Goal: Transaction & Acquisition: Purchase product/service

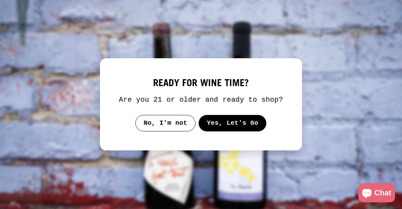
click at [225, 130] on button "Yes, Let's Go" at bounding box center [233, 123] width 68 height 16
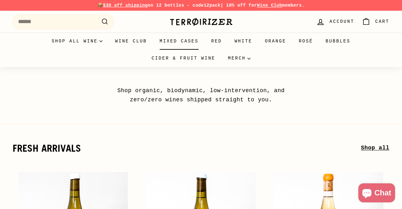
click at [179, 42] on link "Mixed Cases" at bounding box center [179, 41] width 52 height 17
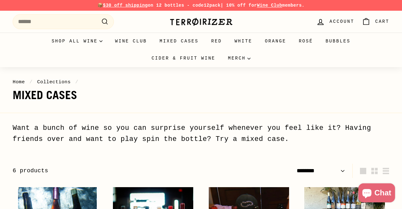
select select "******"
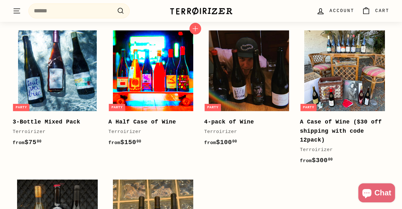
scroll to position [156, 0]
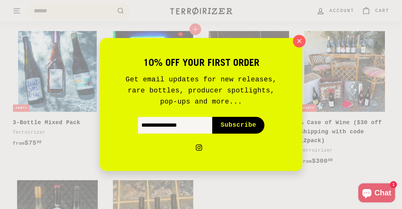
click at [146, 74] on p "Get email updates for new releases, rare bottles, producer spotlights, pop-ups …" at bounding box center [201, 91] width 164 height 34
click at [299, 40] on icon "button" at bounding box center [299, 41] width 4 height 4
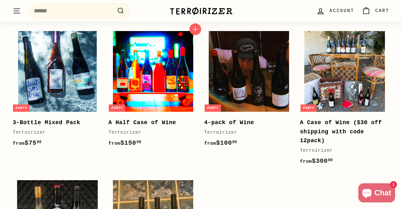
click at [160, 62] on img at bounding box center [153, 71] width 81 height 81
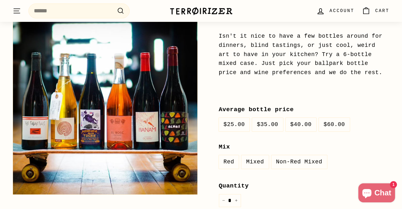
scroll to position [113, 0]
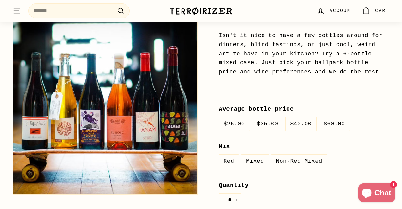
click at [258, 162] on label "Mixed" at bounding box center [254, 161] width 27 height 14
click at [281, 161] on label "Non-Red Mixed" at bounding box center [299, 161] width 56 height 14
click at [252, 159] on label "Mixed" at bounding box center [254, 161] width 27 height 14
click at [265, 123] on label "$35.00" at bounding box center [267, 124] width 31 height 14
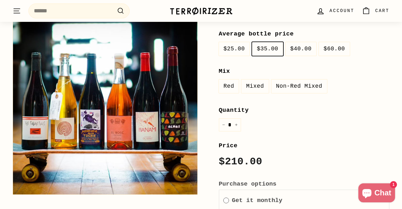
scroll to position [194, 0]
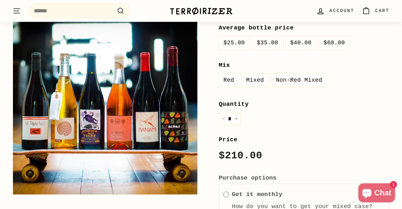
click at [242, 41] on label "$25.00" at bounding box center [234, 43] width 31 height 14
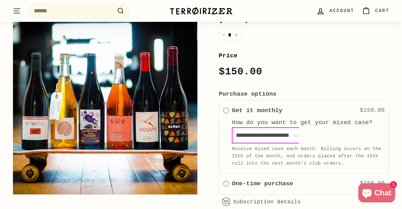
scroll to position [280, 0]
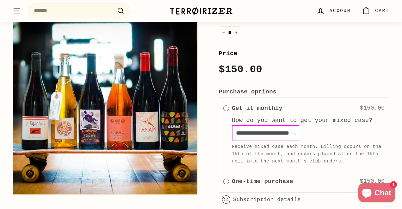
click at [276, 129] on select "**********" at bounding box center [266, 133] width 69 height 15
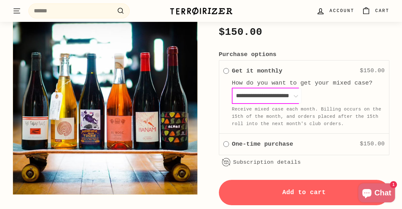
click at [254, 143] on label "One-time purchase" at bounding box center [262, 143] width 61 height 9
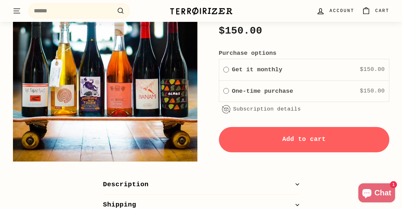
scroll to position [340, 0]
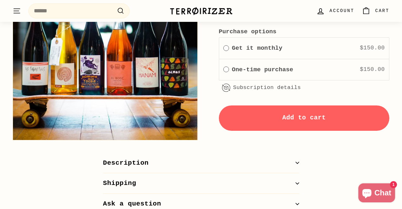
click at [297, 119] on span "Add to cart" at bounding box center [304, 117] width 44 height 7
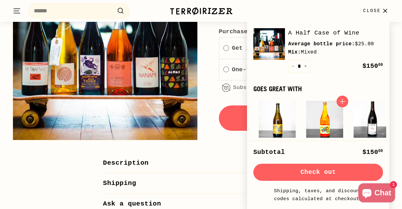
scroll to position [76, 0]
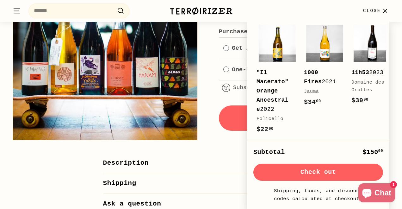
click at [322, 173] on button "Check out" at bounding box center [318, 172] width 130 height 17
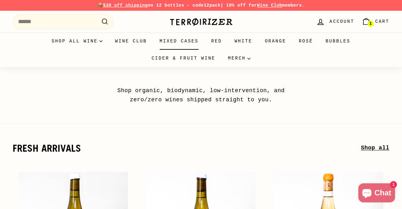
click at [181, 37] on link "Mixed Cases" at bounding box center [179, 41] width 52 height 17
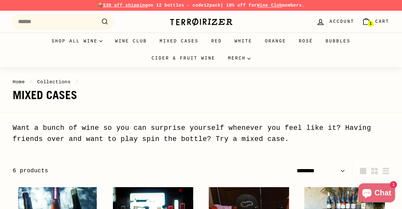
select select "******"
click at [184, 43] on link "Mixed Cases" at bounding box center [179, 41] width 52 height 17
select select "******"
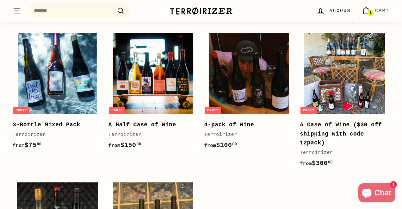
scroll to position [154, 0]
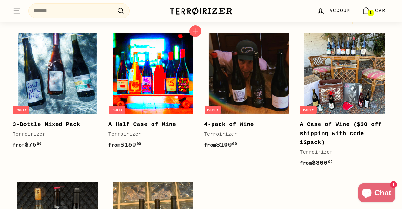
click at [148, 69] on img at bounding box center [153, 73] width 81 height 81
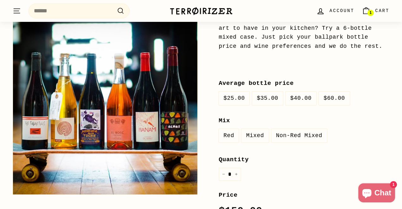
scroll to position [138, 0]
click at [265, 98] on label "$35.00" at bounding box center [267, 99] width 31 height 14
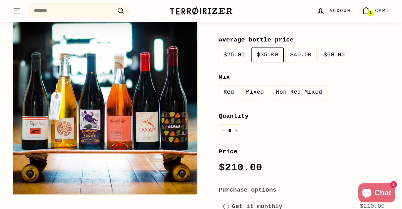
scroll to position [182, 0]
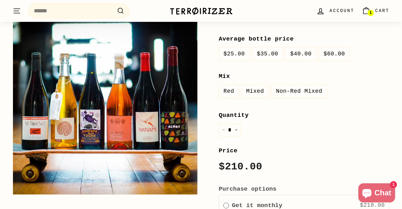
click at [255, 89] on label "Mixed" at bounding box center [254, 91] width 27 height 14
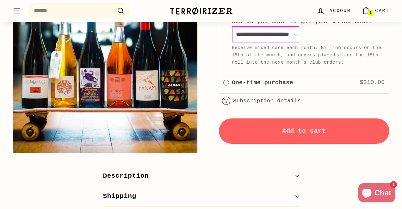
scroll to position [379, 0]
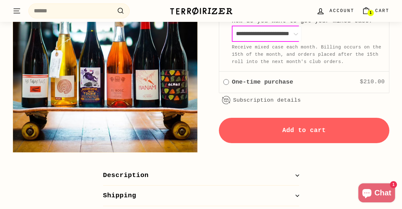
click at [284, 123] on button "Add to cart" at bounding box center [304, 130] width 171 height 25
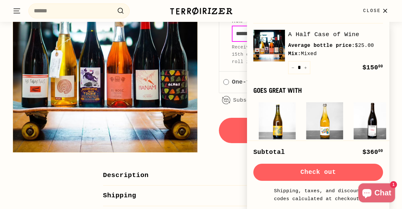
scroll to position [76, 0]
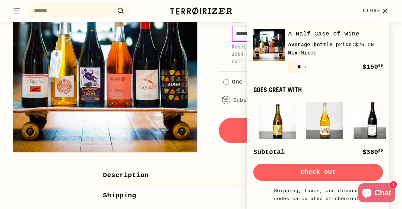
click at [293, 66] on icon "Reduce item quantity by one" at bounding box center [292, 66] width 3 height 3
type input "*"
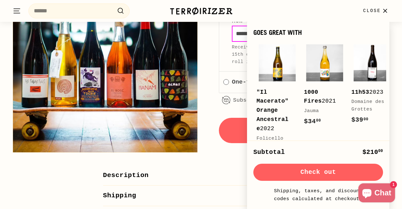
click at [318, 174] on button "Check out" at bounding box center [318, 172] width 130 height 17
